Goal: Find specific page/section: Find specific page/section

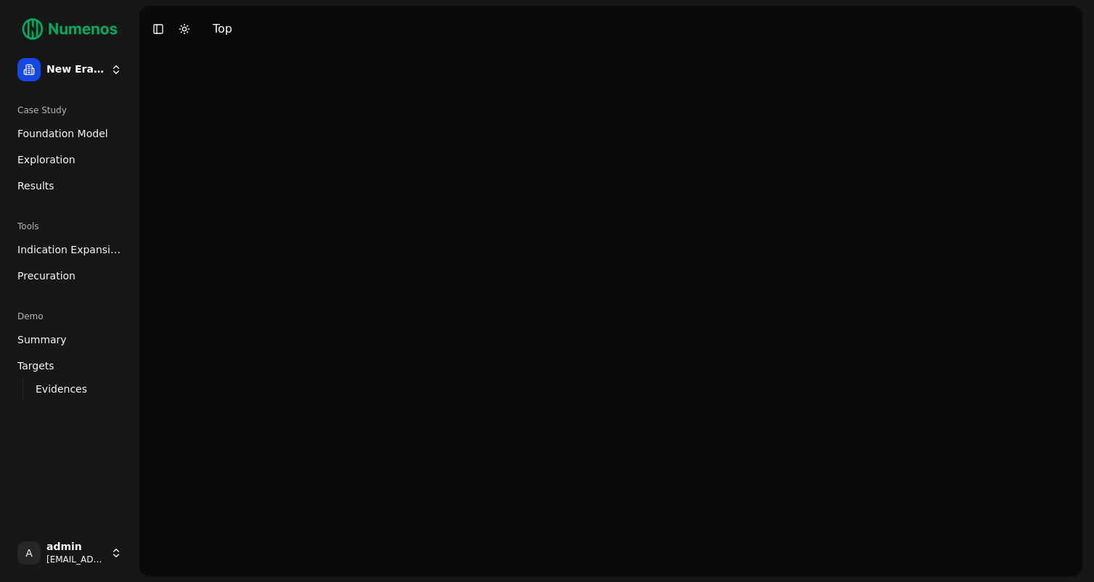
click at [95, 252] on span "Indication Expansion" at bounding box center [69, 249] width 105 height 15
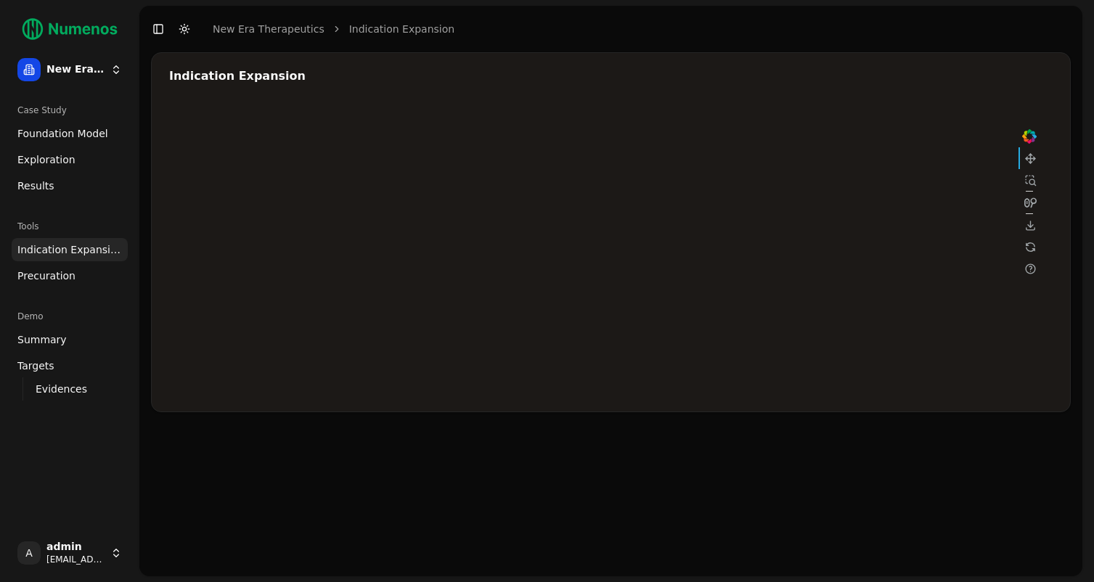
click at [701, 248] on div at bounding box center [604, 249] width 871 height 290
drag, startPoint x: 470, startPoint y: 470, endPoint x: 456, endPoint y: 473, distance: 14.7
click at [470, 471] on div "Indication Expansion" at bounding box center [610, 314] width 943 height 524
click at [691, 248] on div at bounding box center [604, 249] width 871 height 290
click at [771, 219] on div at bounding box center [604, 249] width 871 height 290
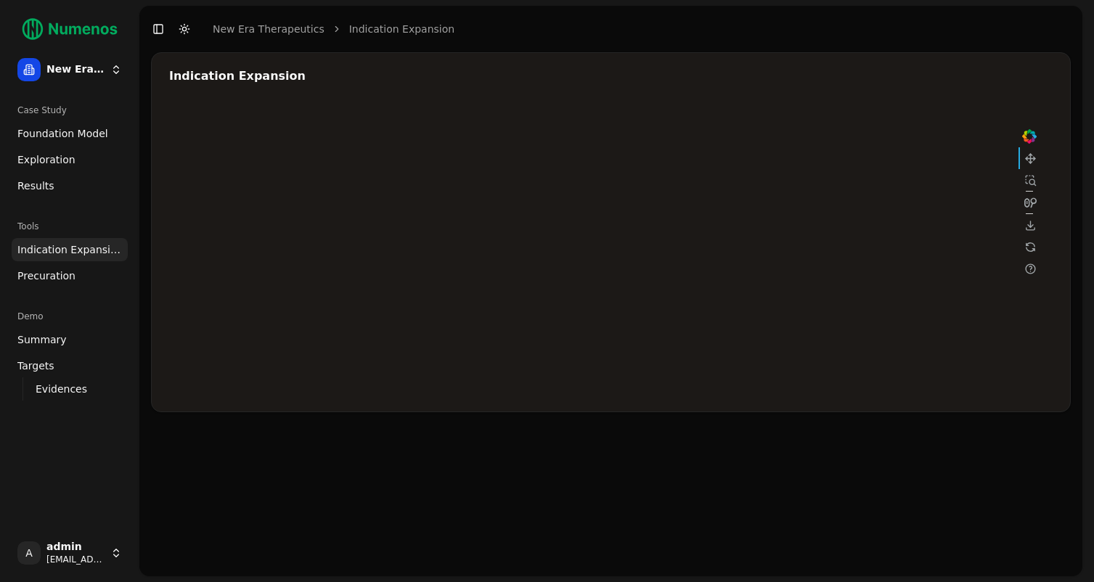
click at [770, 230] on div at bounding box center [604, 249] width 871 height 290
click at [782, 229] on div at bounding box center [604, 249] width 871 height 290
click at [776, 216] on div at bounding box center [604, 249] width 871 height 290
click at [793, 186] on div at bounding box center [604, 249] width 871 height 290
